Goal: Task Accomplishment & Management: Use online tool/utility

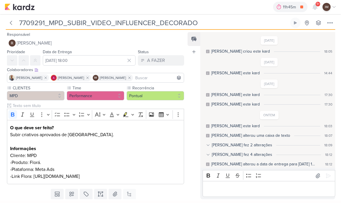
scroll to position [33, 0]
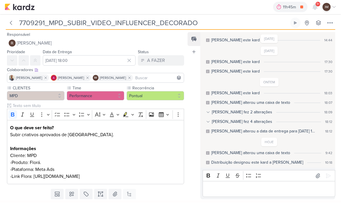
click at [19, 8] on img at bounding box center [20, 7] width 30 height 7
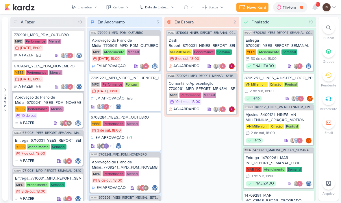
click at [252, 9] on div "Novo Kard" at bounding box center [256, 7] width 19 height 6
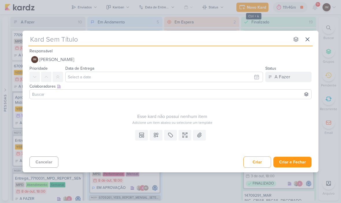
click at [54, 38] on input "text" at bounding box center [158, 39] width 261 height 10
click at [40, 42] on input "text" at bounding box center [158, 39] width 261 height 10
type input "6310091_YEES_CRIAÇÃO_LP_TATUAPÉ"
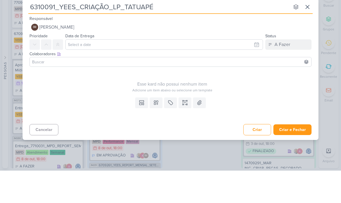
type input "6310091_YEES_CRIAÇÃO_LP_TATUAPÉ"
click at [107, 72] on input "text" at bounding box center [164, 77] width 198 height 10
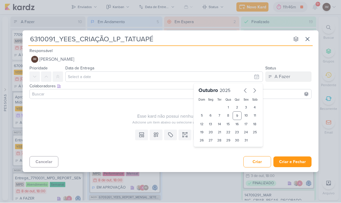
click at [249, 122] on div "17" at bounding box center [246, 124] width 9 height 8
type input "17 de outubro de 2025 às 23:59"
click at [213, 150] on select "00 01 02 03 04 05 06 07 08 09 10 11 12 13 14 15 16 17 18 19 20 21 22 23" at bounding box center [211, 150] width 8 height 7
select select "18"
type input "17 de outubro de 2025 às 18:59"
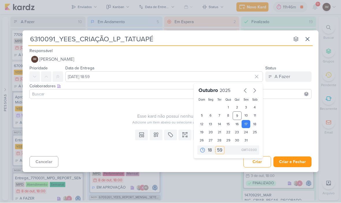
click at [216, 149] on select "00 05 10 15 20 25 30 35 40 45 50 55 59" at bounding box center [220, 150] width 8 height 7
select select "0"
type input "17 de outubro de 2025 às 18:00"
click at [57, 78] on icon at bounding box center [57, 77] width 5 height 5
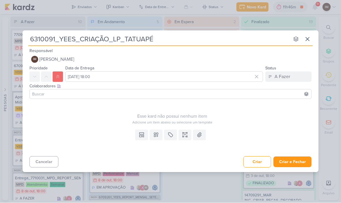
click at [50, 75] on button at bounding box center [46, 77] width 10 height 10
click at [157, 135] on icon at bounding box center [156, 135] width 6 height 6
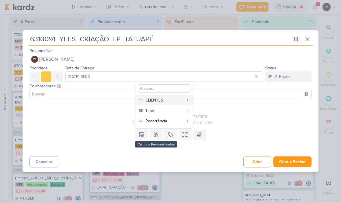
click at [159, 99] on div "CLIENTES" at bounding box center [164, 100] width 38 height 6
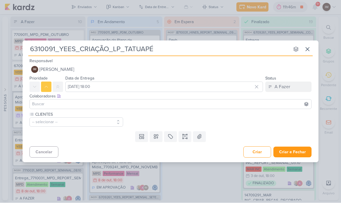
click at [157, 134] on icon at bounding box center [156, 137] width 6 height 6
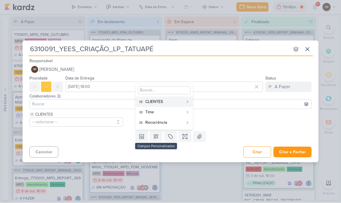
click at [168, 112] on div "Time" at bounding box center [164, 112] width 38 height 6
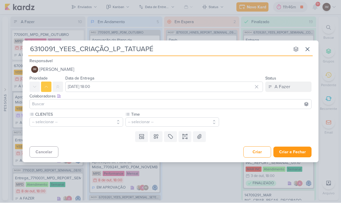
click at [155, 136] on icon at bounding box center [156, 137] width 6 height 6
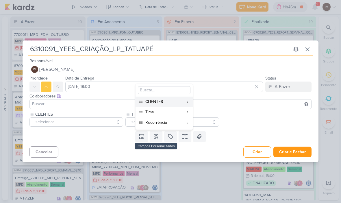
click at [166, 120] on div "Recorrência" at bounding box center [164, 123] width 38 height 6
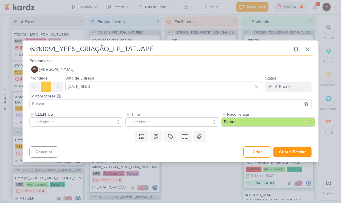
click at [103, 118] on button "-- selecionar --" at bounding box center [76, 122] width 94 height 9
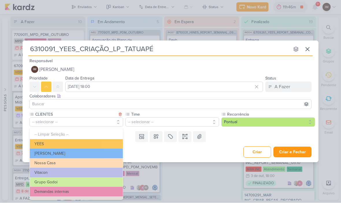
click at [99, 142] on button "YEES" at bounding box center [76, 144] width 93 height 10
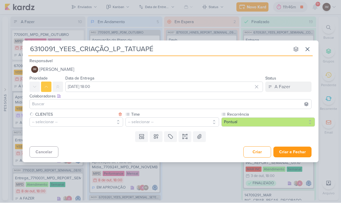
click at [164, 118] on button "-- selecionar --" at bounding box center [172, 122] width 94 height 9
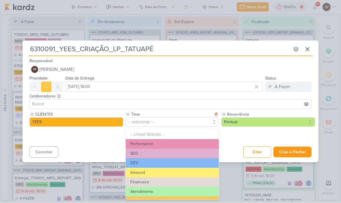
click at [150, 168] on button "Inbound" at bounding box center [172, 173] width 93 height 10
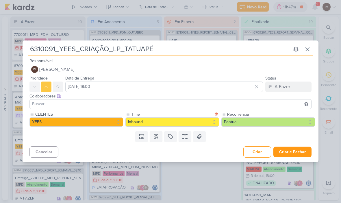
click at [168, 125] on button "Inbound" at bounding box center [172, 122] width 94 height 9
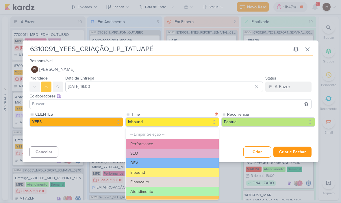
click at [163, 159] on button "DEV" at bounding box center [172, 163] width 93 height 10
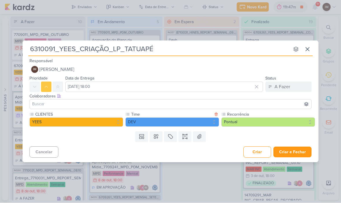
click at [184, 136] on icon at bounding box center [185, 137] width 6 height 6
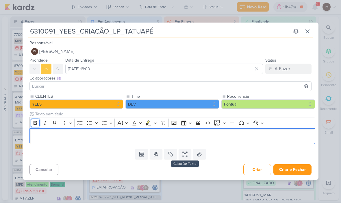
click at [36, 125] on icon "Editor toolbar" at bounding box center [35, 123] width 6 height 6
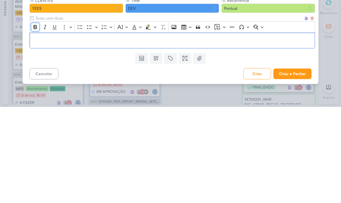
click at [35, 120] on icon "Editor toolbar" at bounding box center [35, 123] width 6 height 6
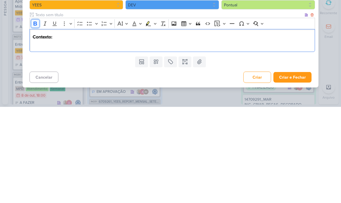
click at [35, 117] on icon "Editor toolbar" at bounding box center [35, 120] width 6 height 6
click at [37, 125] on div "Contexto:" at bounding box center [171, 136] width 285 height 23
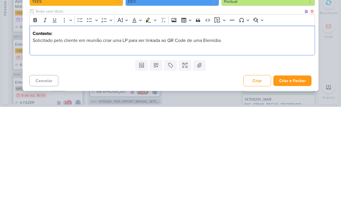
click at [106, 133] on span "Solicitado pelo cliente em reunião criar uma LP para ser linkada ao QR Code de …" at bounding box center [127, 136] width 189 height 6
click at [101, 133] on span "Solicitado pelo cliente em reunião criar uma LP para ser linkada ao QR Code de …" at bounding box center [127, 136] width 189 height 6
click at [259, 133] on p "Solicitado pelo cliente em reunião (07/10) para criar uma LP para ser linkada a…" at bounding box center [172, 140] width 279 height 14
